Goal: Transaction & Acquisition: Purchase product/service

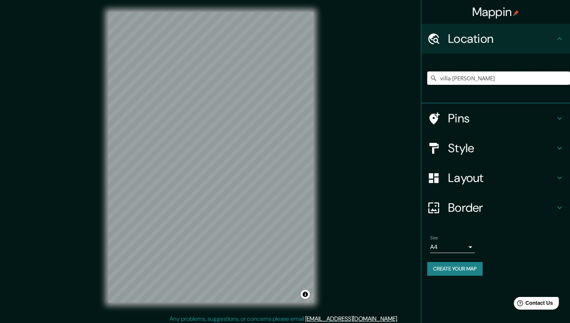
click at [485, 84] on input "villa [PERSON_NAME]" at bounding box center [499, 77] width 143 height 13
click at [492, 80] on input "villa [PERSON_NAME]" at bounding box center [499, 77] width 143 height 13
click at [483, 75] on input "villa [PERSON_NAME]" at bounding box center [499, 77] width 143 height 13
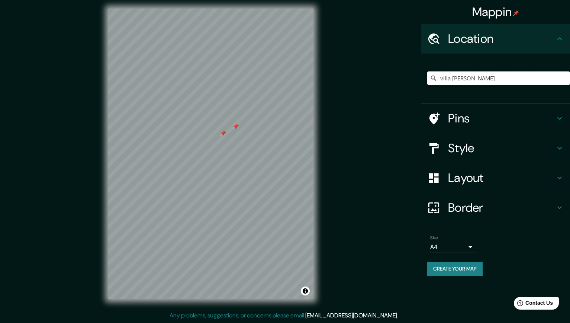
click at [484, 76] on input "villa [PERSON_NAME]" at bounding box center [499, 77] width 143 height 13
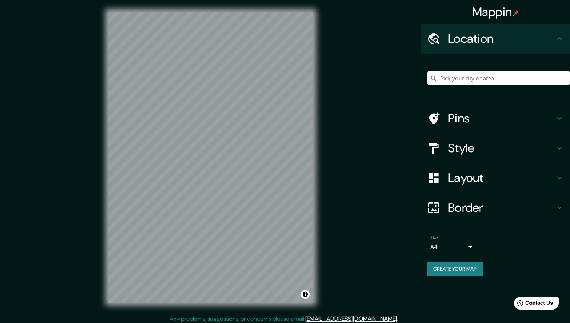
click at [490, 80] on input "Pick your city or area" at bounding box center [499, 77] width 143 height 13
click at [481, 77] on input "Villa María, Provincia de Córdoba, Argentina" at bounding box center [499, 77] width 143 height 13
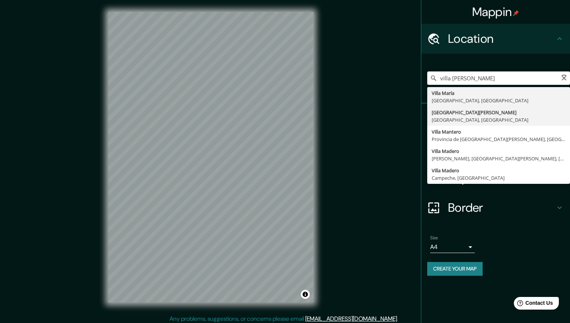
type input "Villa Martelli, Provincia de Buenos Aires, Argentina"
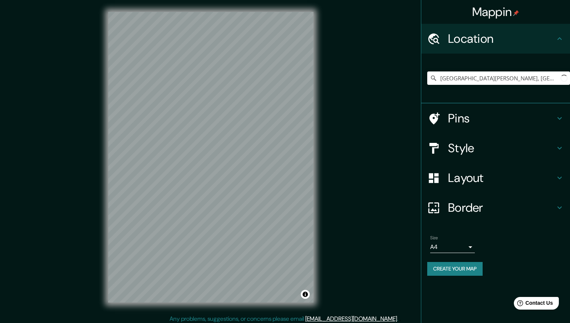
click at [362, 70] on div "Mappin Location Villa Martelli, Provincia de Buenos Aires, Argentina Pins Style…" at bounding box center [285, 163] width 570 height 326
